Goal: Information Seeking & Learning: Understand process/instructions

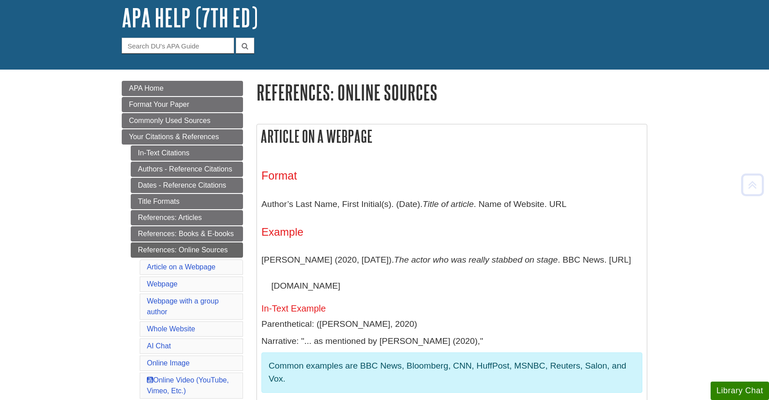
scroll to position [92, 0]
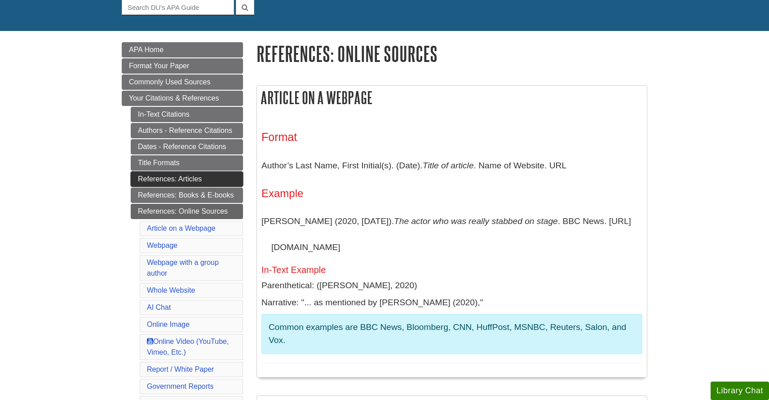
click at [206, 174] on link "References: Articles" at bounding box center [187, 179] width 112 height 15
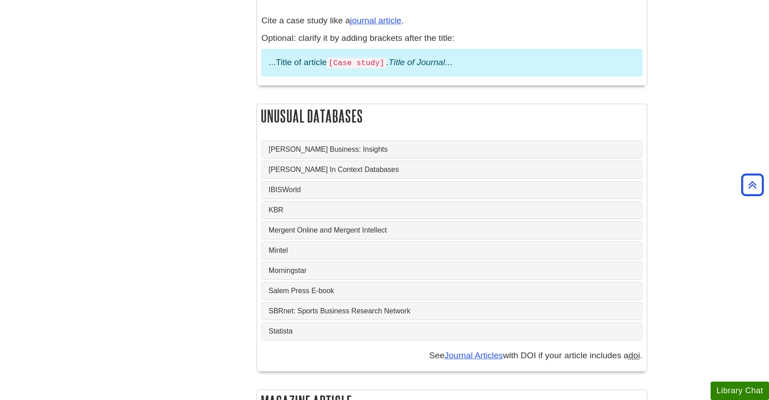
scroll to position [773, 0]
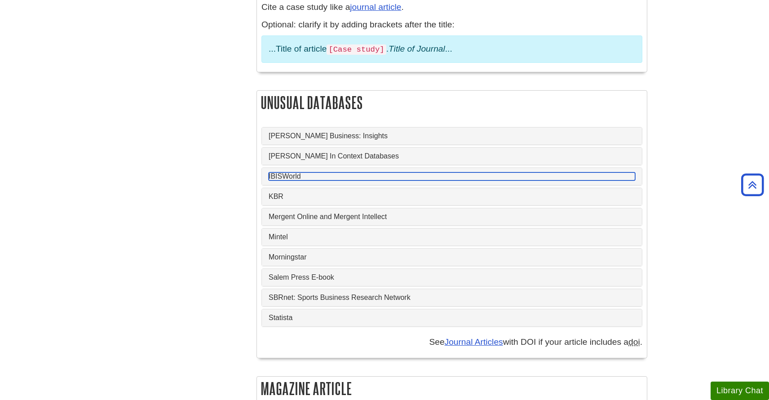
click at [296, 172] on link "IBISWorld" at bounding box center [452, 176] width 366 height 8
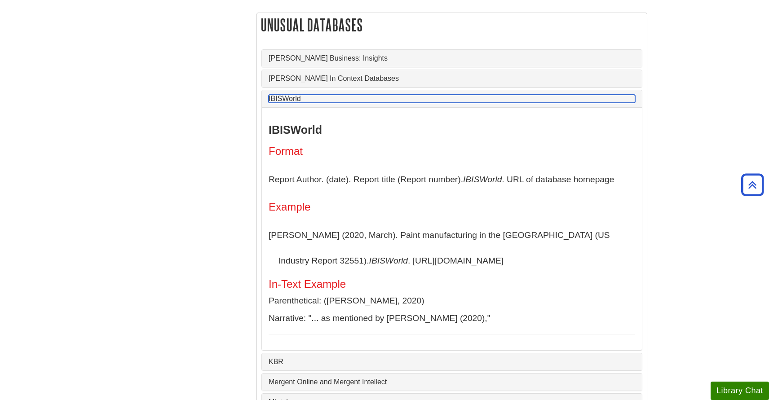
scroll to position [863, 0]
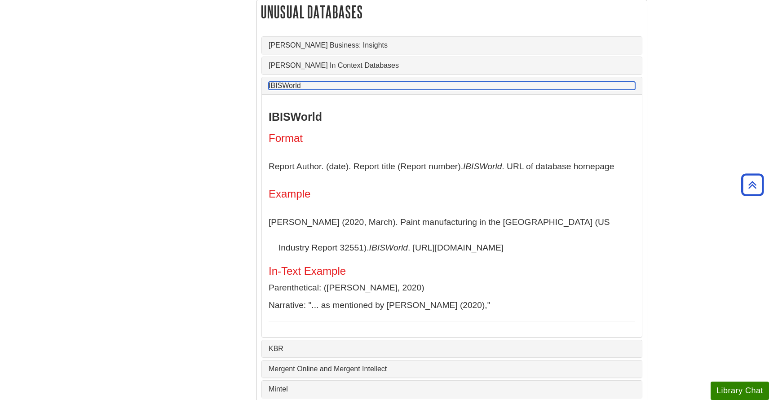
click at [290, 82] on link "IBISWorld" at bounding box center [452, 86] width 366 height 8
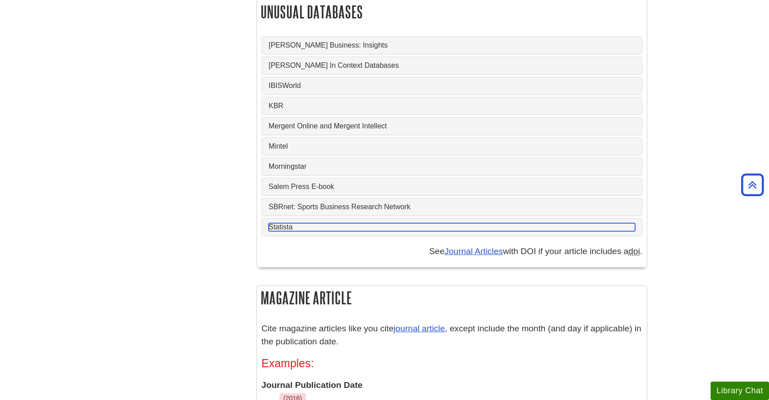
click at [286, 223] on link "Statista" at bounding box center [452, 227] width 366 height 8
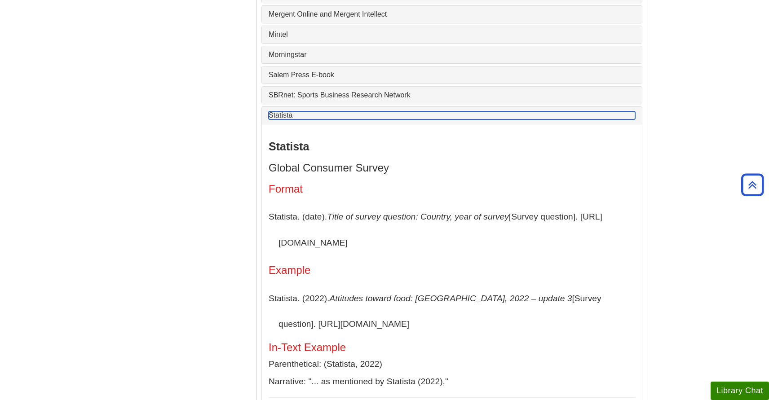
scroll to position [975, 0]
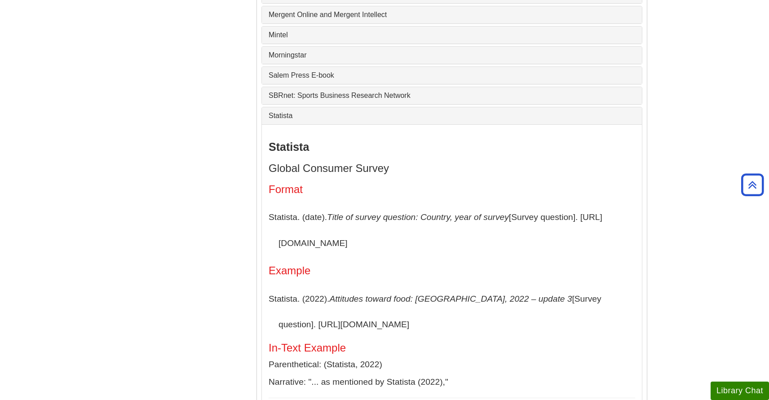
click at [323, 229] on p "Statista. (date). Title of survey question: Country, year of survey [Survey que…" at bounding box center [452, 230] width 366 height 52
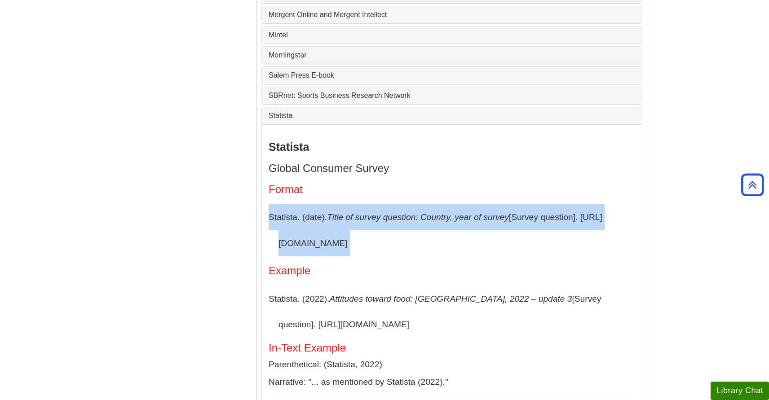
click at [323, 229] on p "Statista. (date). Title of survey question: Country, year of survey [Survey que…" at bounding box center [452, 230] width 366 height 52
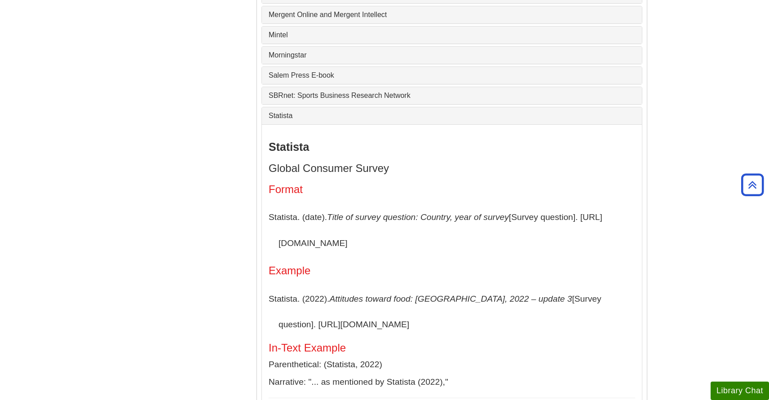
drag, startPoint x: 280, startPoint y: 229, endPoint x: 370, endPoint y: 231, distance: 90.3
click at [370, 231] on p "Statista. (date). Title of survey question: Country, year of survey [Survey que…" at bounding box center [452, 230] width 366 height 52
copy p "https://www.statista.com"
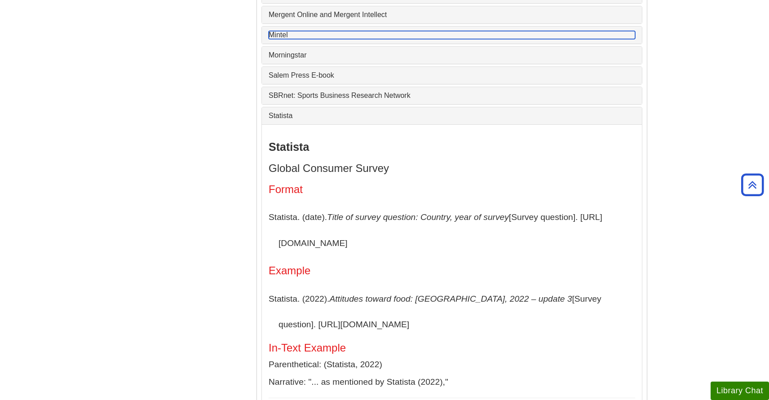
click at [284, 31] on link "Mintel" at bounding box center [452, 35] width 366 height 8
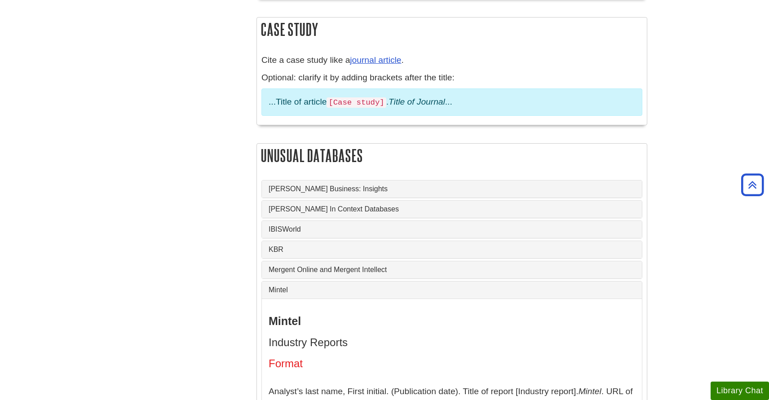
scroll to position [480, 0]
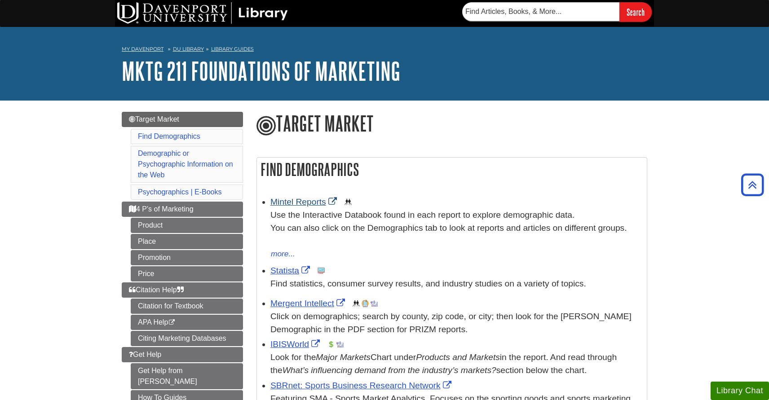
scroll to position [156, 0]
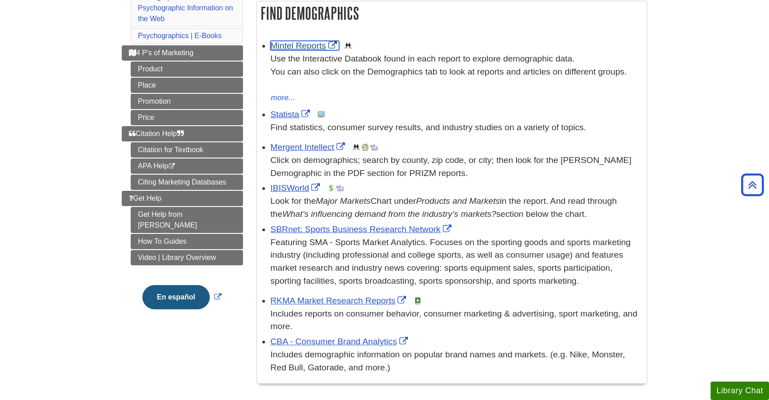
click at [282, 45] on link "Mintel Reports" at bounding box center [304, 45] width 69 height 9
